Goal: Navigation & Orientation: Go to known website

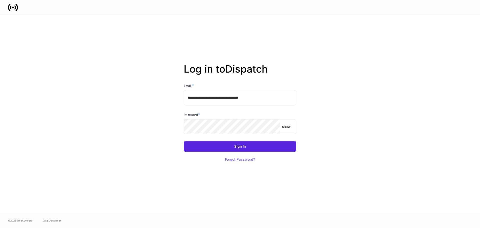
click at [225, 97] on input "**********" at bounding box center [240, 97] width 113 height 15
type input "**********"
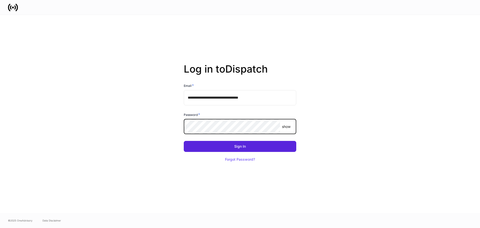
click at [184, 141] on button "Sign In" at bounding box center [240, 146] width 113 height 11
